Goal: Find specific page/section: Find specific page/section

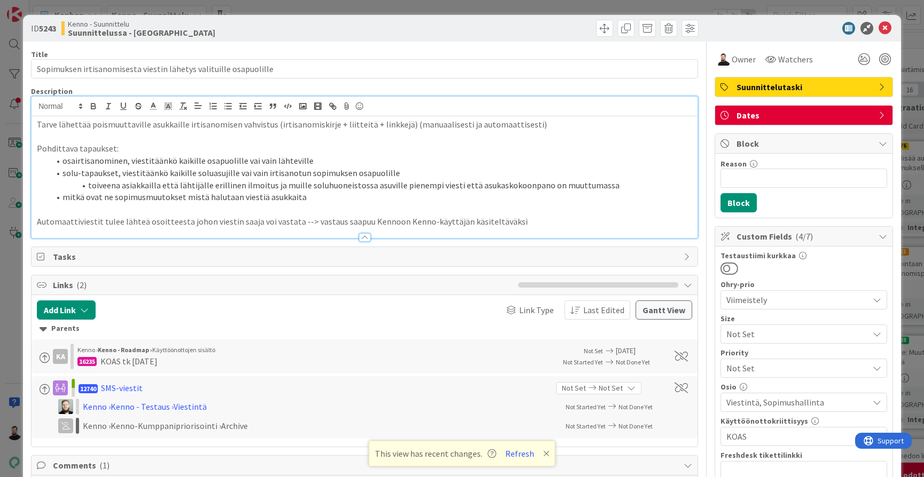
scroll to position [588, 0]
click at [10, 293] on div "ID 5243 Kenno - Suunnittelu Suunnittelussa - Rautalangat Title 65 / 128 Sopimuk…" at bounding box center [462, 238] width 924 height 477
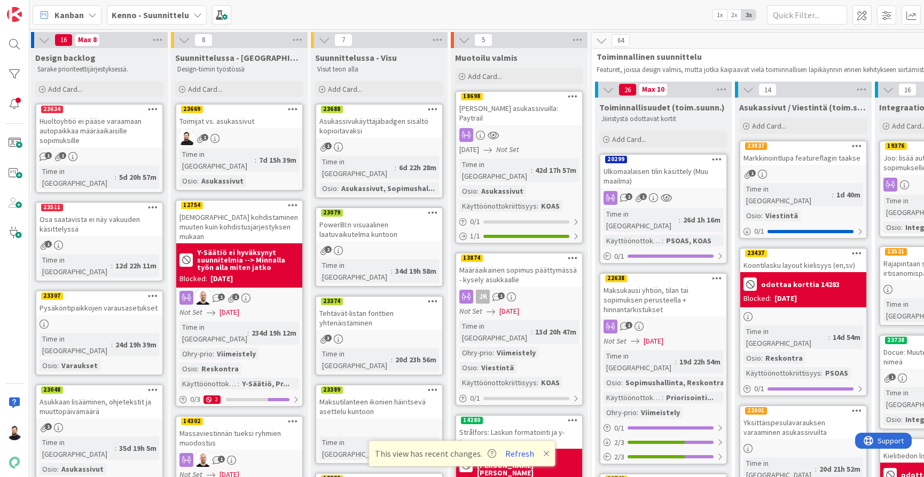
scroll to position [0, 2]
click at [522, 451] on button "Refresh" at bounding box center [519, 454] width 36 height 14
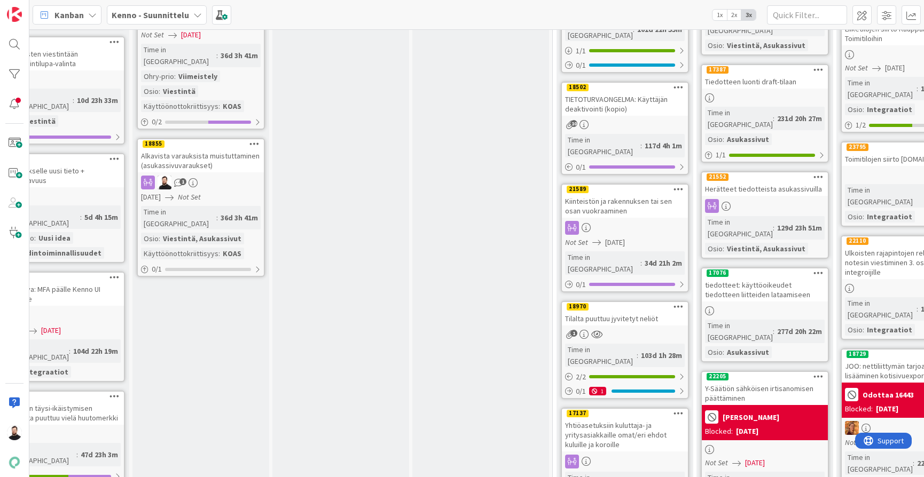
scroll to position [1100, 40]
click at [12, 49] on div at bounding box center [14, 44] width 21 height 21
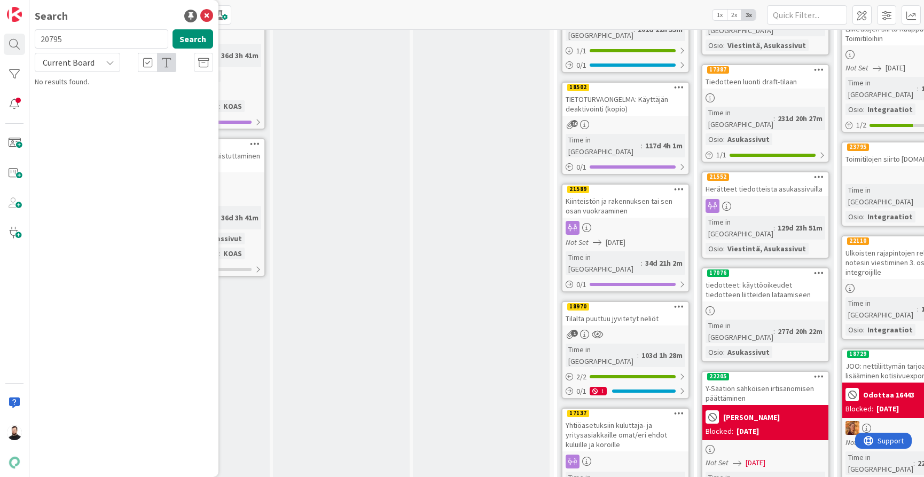
type input "20795"
click at [88, 64] on span "Current Board" at bounding box center [69, 62] width 52 height 11
click at [77, 100] on span "All Boards" at bounding box center [96, 107] width 111 height 16
click at [114, 96] on span "Tulevan sopimuksen tiedot" at bounding box center [118, 94] width 86 height 10
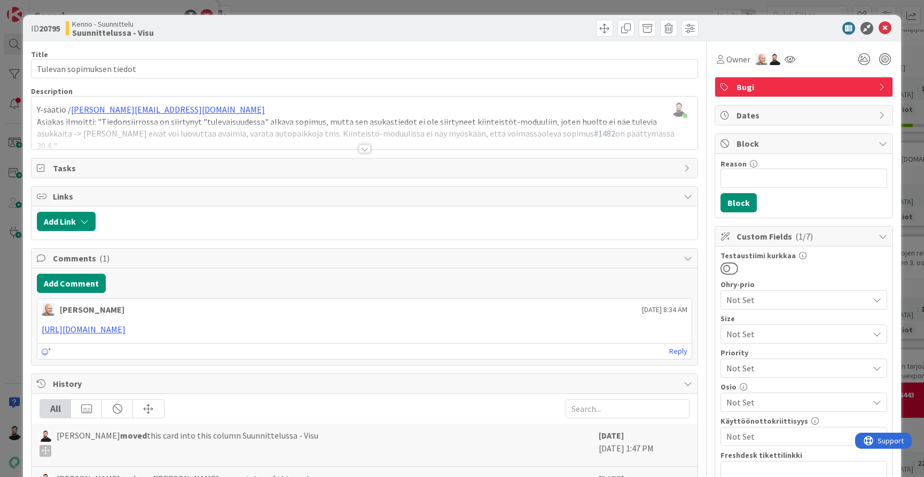
click at [367, 149] on div at bounding box center [365, 149] width 12 height 9
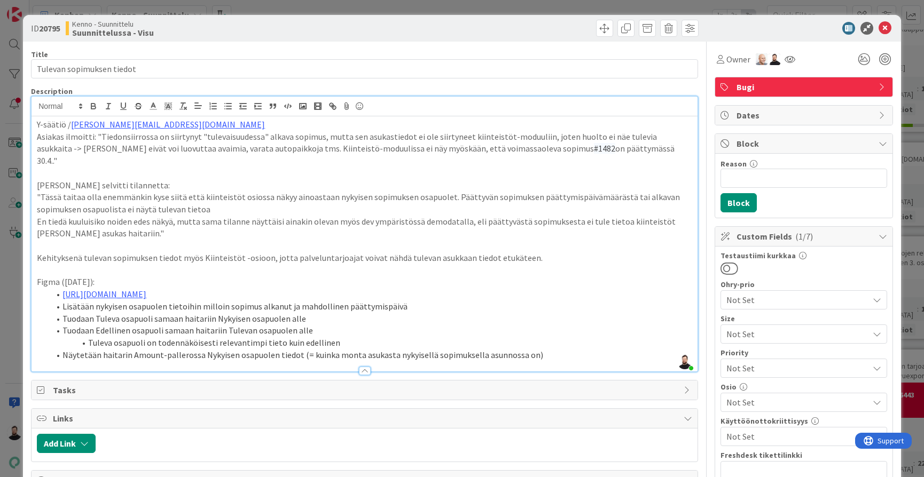
scroll to position [3, 0]
